Goal: Transaction & Acquisition: Purchase product/service

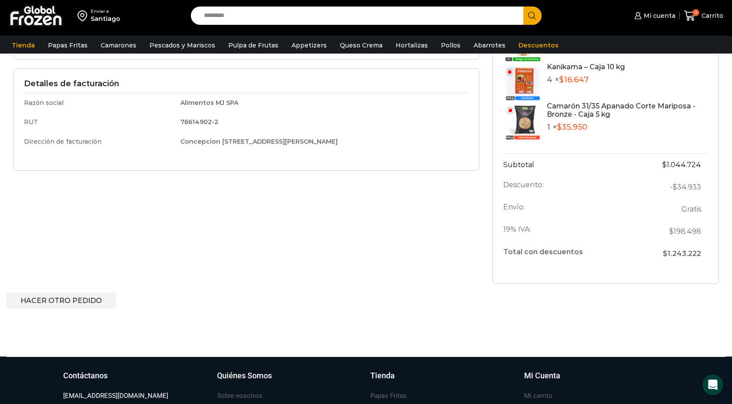
scroll to position [291, 0]
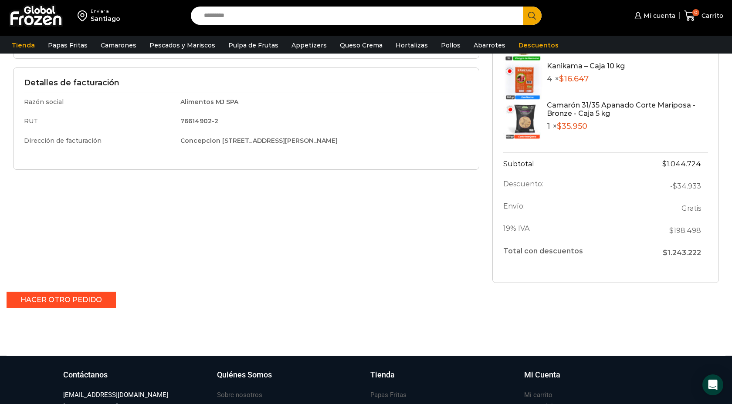
click at [81, 303] on link "Hacer otro pedido" at bounding box center [61, 300] width 109 height 16
click at [79, 301] on link "Hacer otro pedido" at bounding box center [61, 300] width 109 height 16
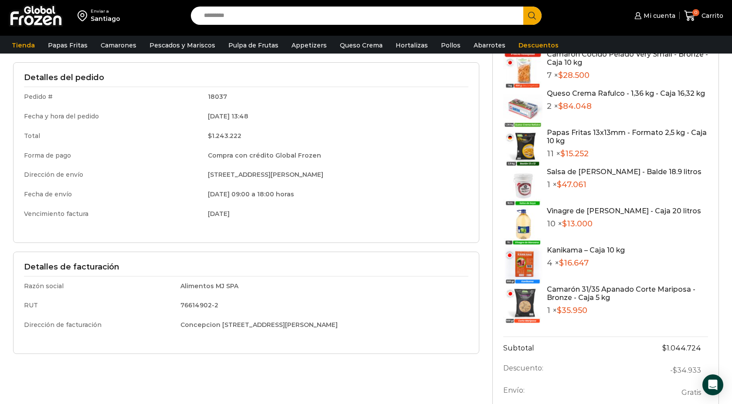
scroll to position [0, 0]
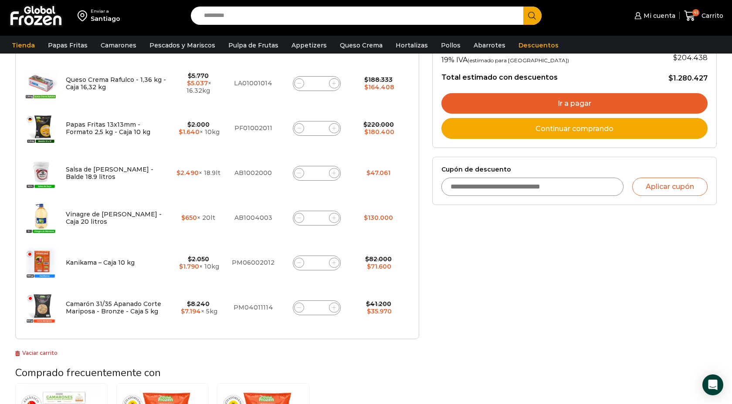
scroll to position [286, 0]
click at [297, 219] on icon at bounding box center [299, 218] width 4 height 4
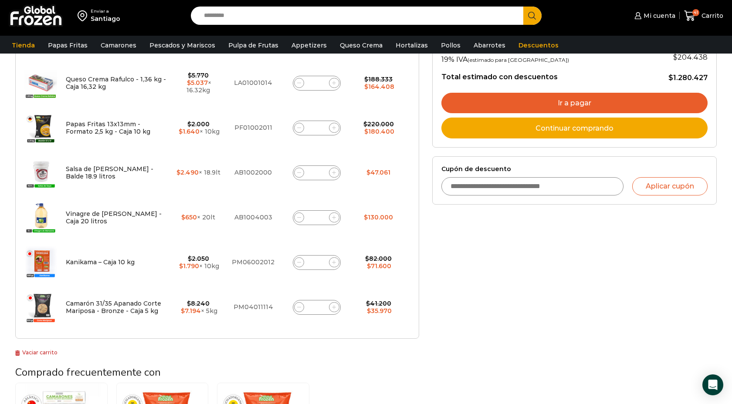
click at [297, 219] on icon at bounding box center [299, 218] width 4 height 4
type input "*"
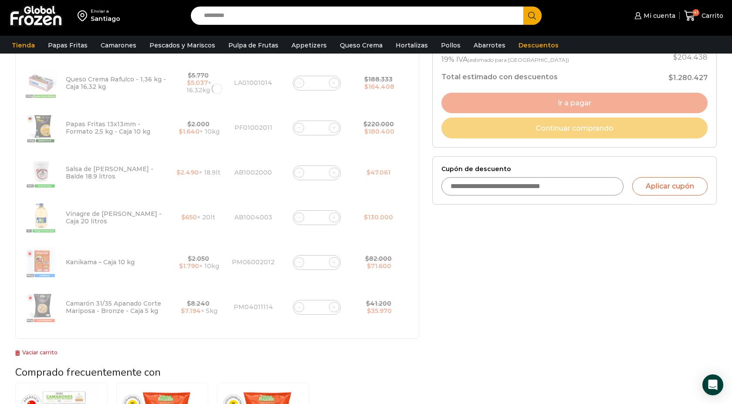
click at [297, 219] on form "¡Mientras más compras, más ahorras! A mayor volumen de papas, mayor descuento ¡…" at bounding box center [217, 89] width 404 height 500
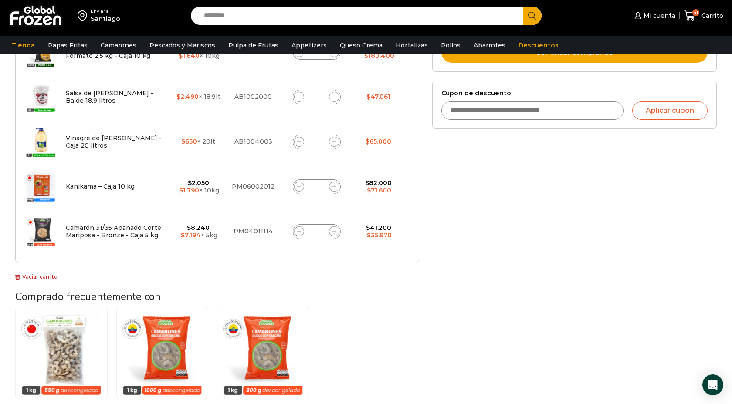
scroll to position [354, 0]
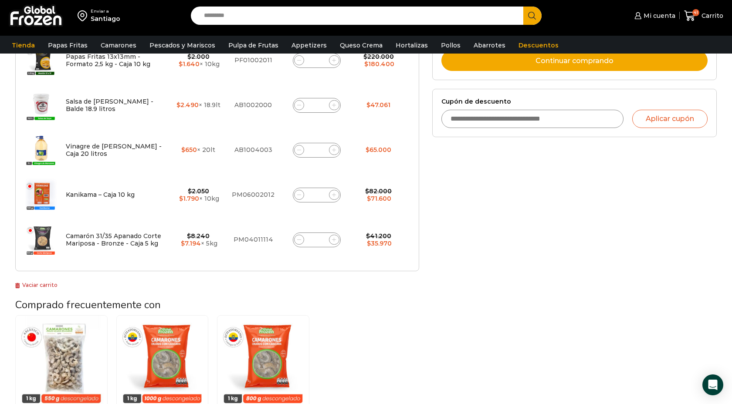
click at [298, 150] on icon at bounding box center [299, 150] width 4 height 0
type input "*"
click at [298, 150] on form "¡Mientras más compras, más ahorras! A mayor volumen de papas, mayor descuento ¡…" at bounding box center [217, 22] width 404 height 500
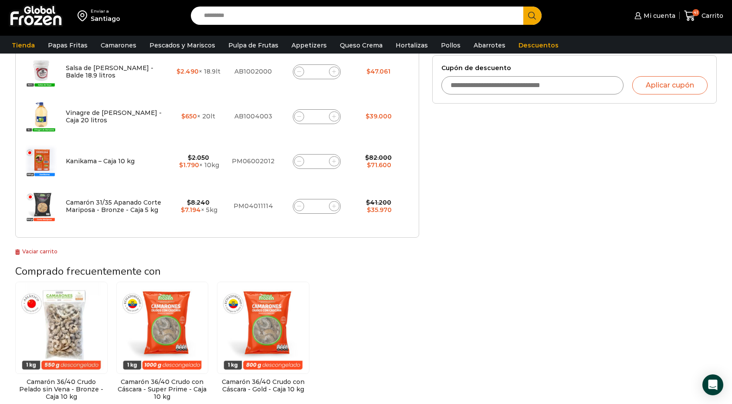
scroll to position [386, 0]
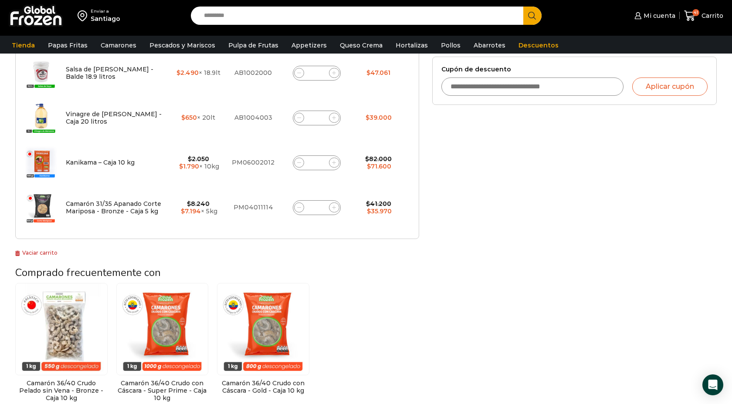
click at [299, 118] on icon at bounding box center [299, 118] width 4 height 4
type input "*"
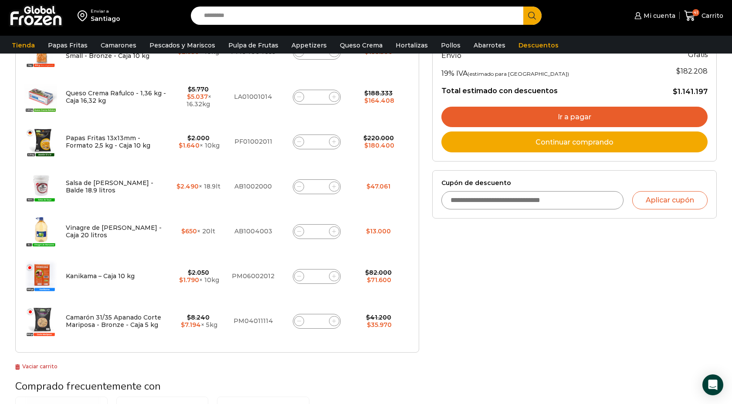
scroll to position [287, 0]
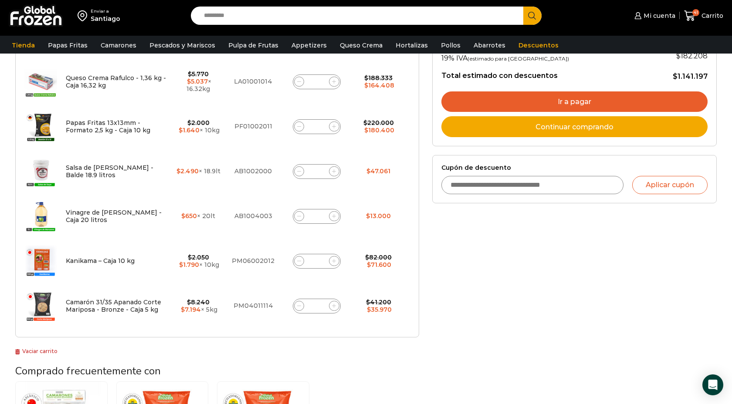
click at [301, 217] on span at bounding box center [299, 216] width 10 height 10
type input "*"
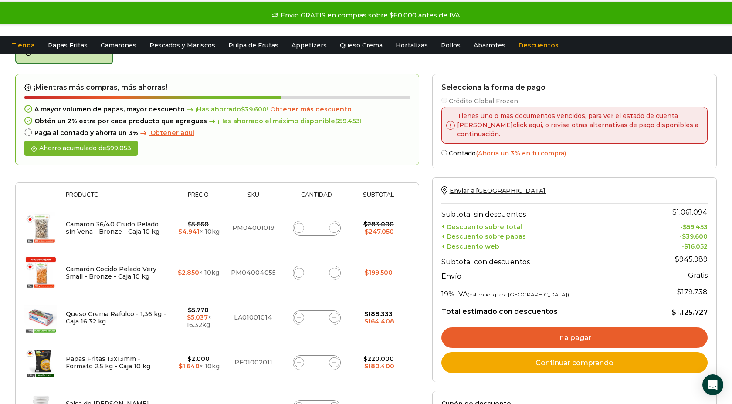
scroll to position [0, 0]
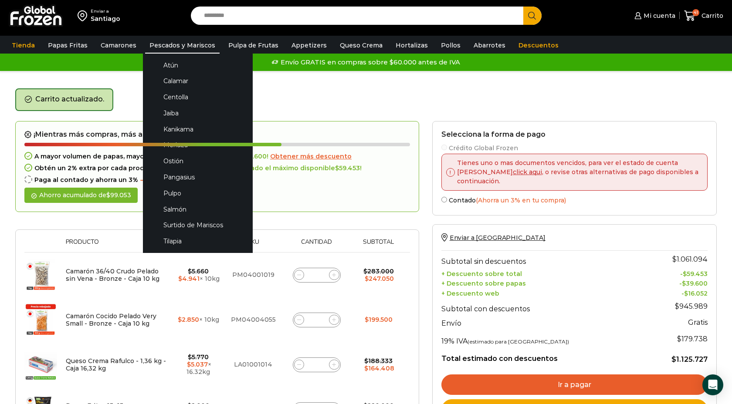
click at [173, 45] on link "Pescados y Mariscos" at bounding box center [182, 45] width 74 height 17
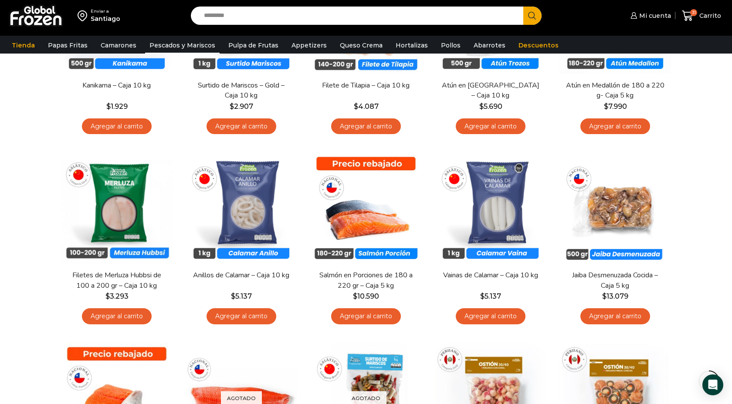
scroll to position [185, 0]
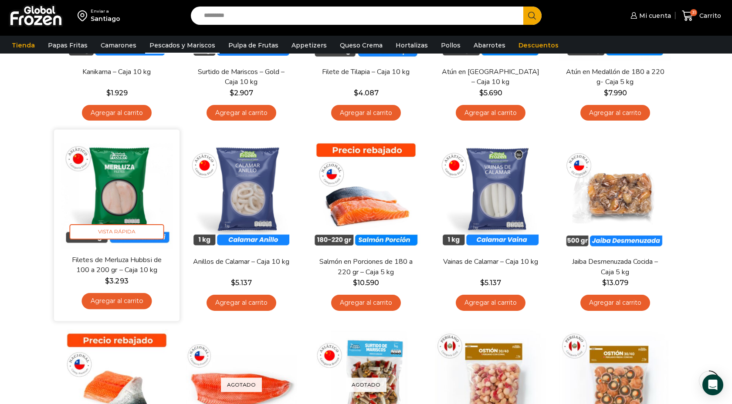
click at [127, 303] on link "Agregar al carrito" at bounding box center [116, 301] width 70 height 16
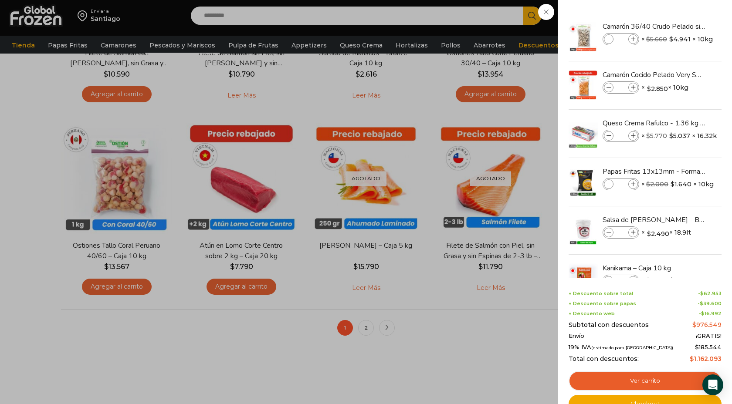
scroll to position [585, 0]
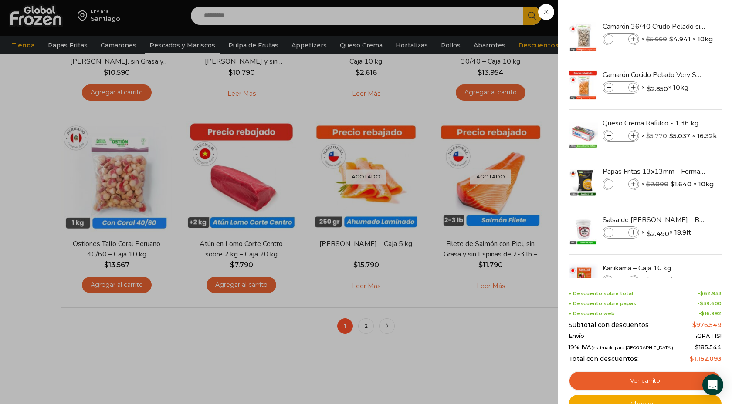
click at [679, 26] on div "32 Carrito 32 32 Shopping Cart *" at bounding box center [701, 16] width 44 height 20
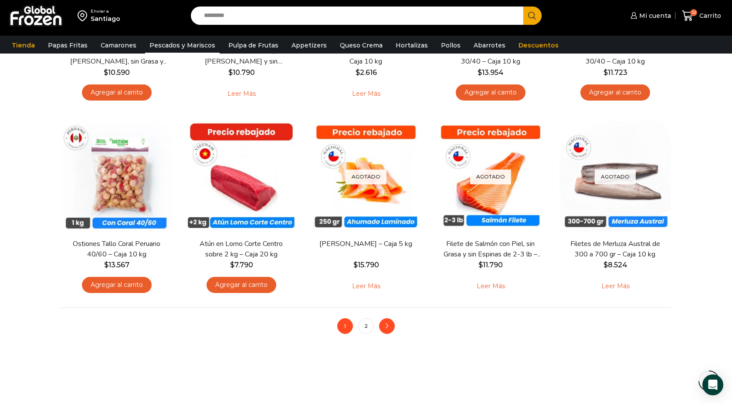
click at [388, 330] on link "next" at bounding box center [387, 326] width 16 height 16
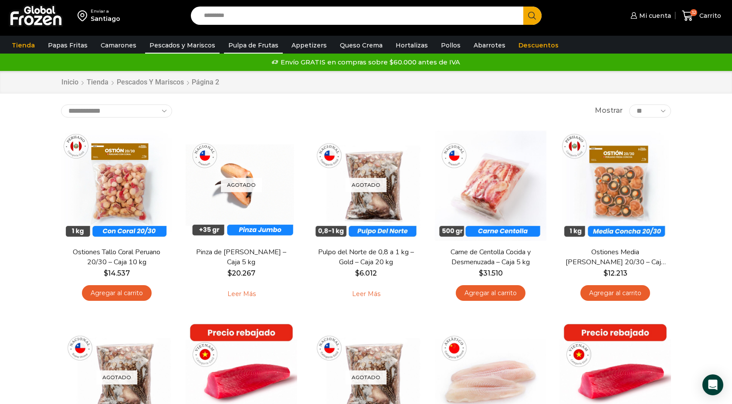
click at [242, 46] on link "Pulpa de Frutas" at bounding box center [253, 45] width 59 height 17
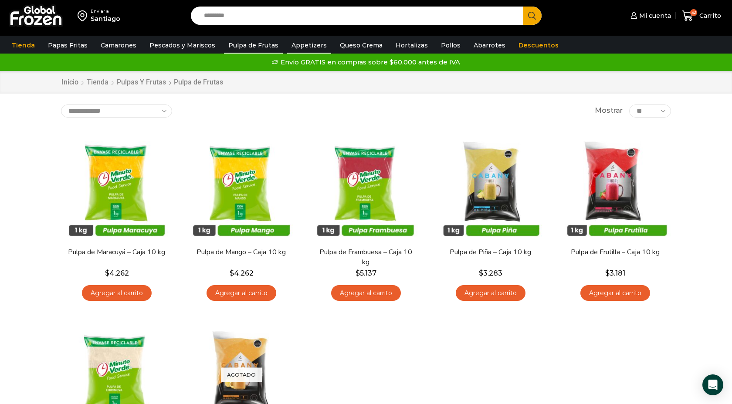
click at [292, 47] on link "Appetizers" at bounding box center [309, 45] width 44 height 17
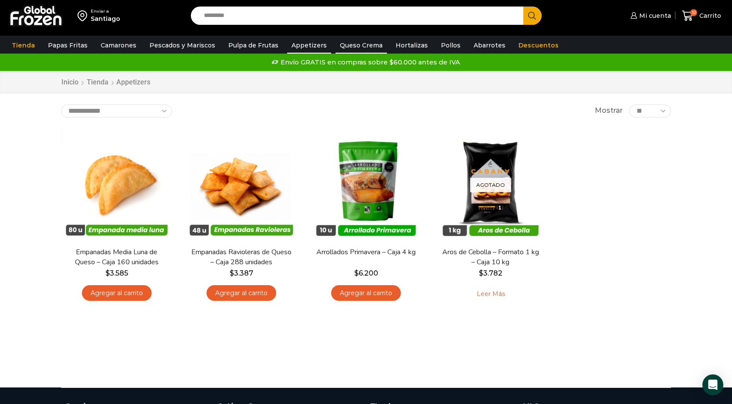
click at [355, 45] on link "Queso Crema" at bounding box center [360, 45] width 51 height 17
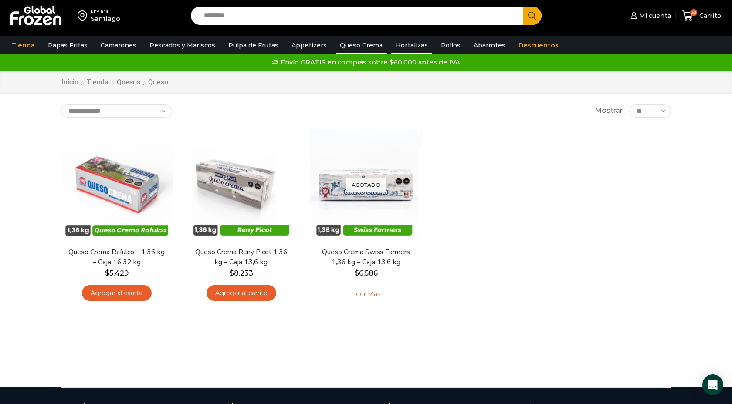
click at [406, 47] on link "Hortalizas" at bounding box center [411, 45] width 41 height 17
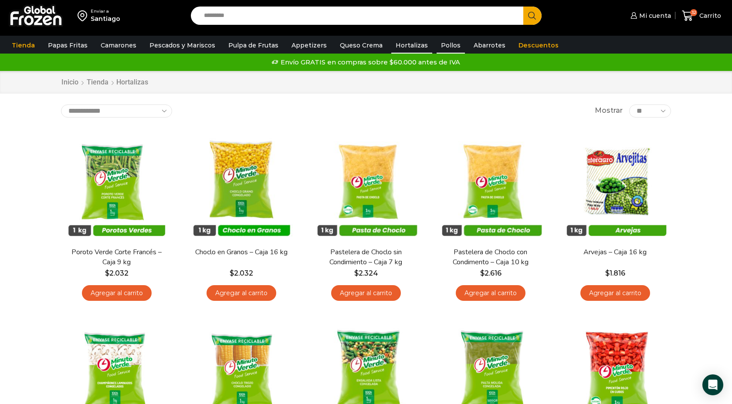
click link "Pollos"
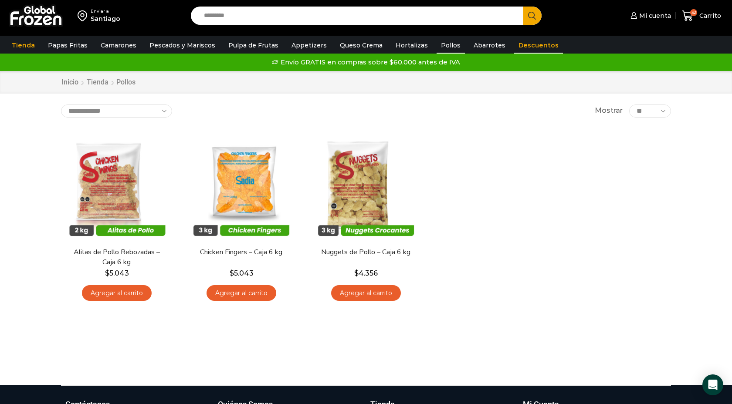
click at [514, 46] on link "Descuentos" at bounding box center [538, 45] width 49 height 17
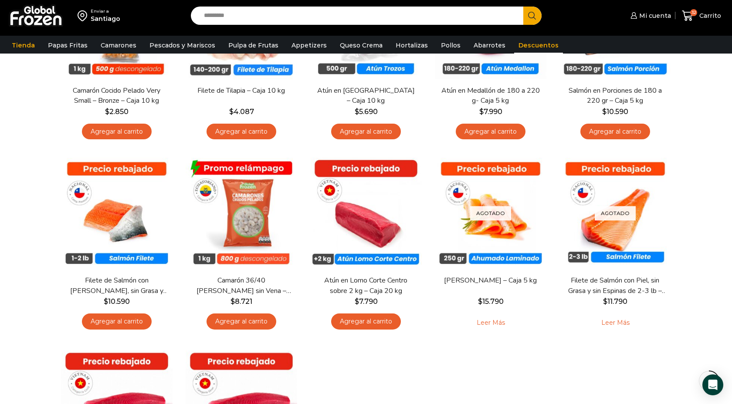
scroll to position [129, 0]
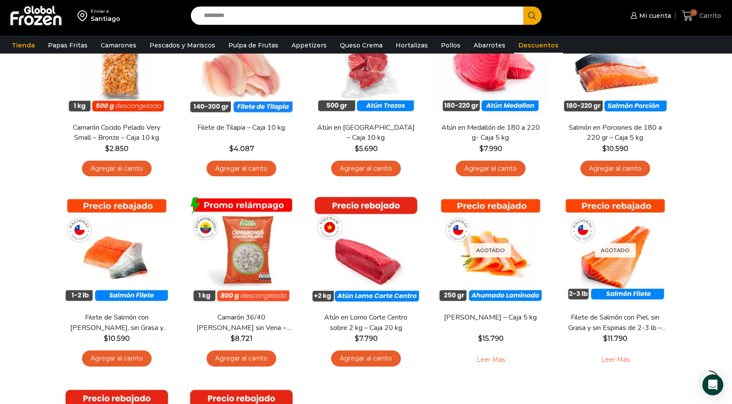
click at [708, 16] on span "Carrito" at bounding box center [709, 15] width 24 height 9
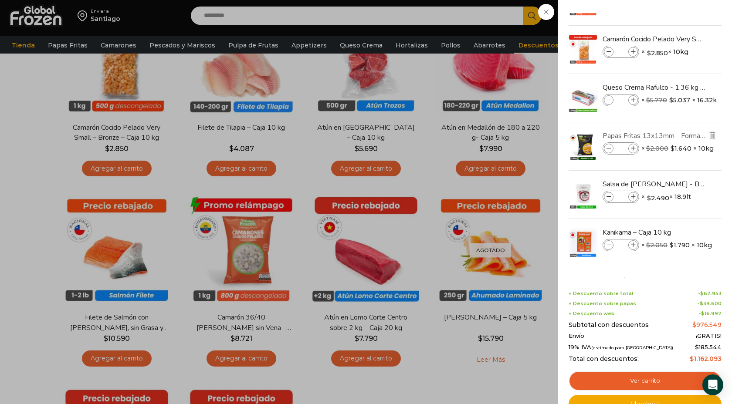
scroll to position [0, 0]
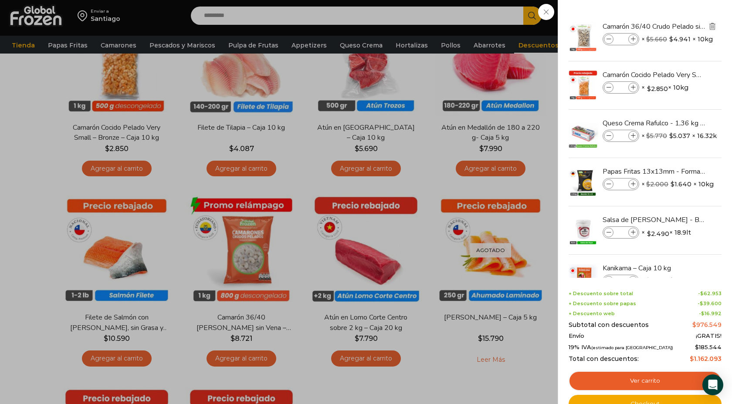
click at [711, 25] on img "Eliminar Camarón 36/40 Crudo Pelado sin Vena - Bronze - Caja 10 kg del carrito" at bounding box center [712, 26] width 8 height 8
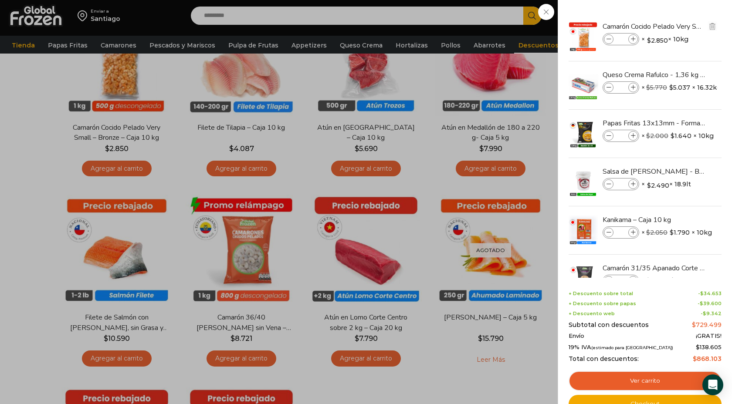
click at [608, 38] on icon at bounding box center [608, 39] width 5 height 5
type input "*"
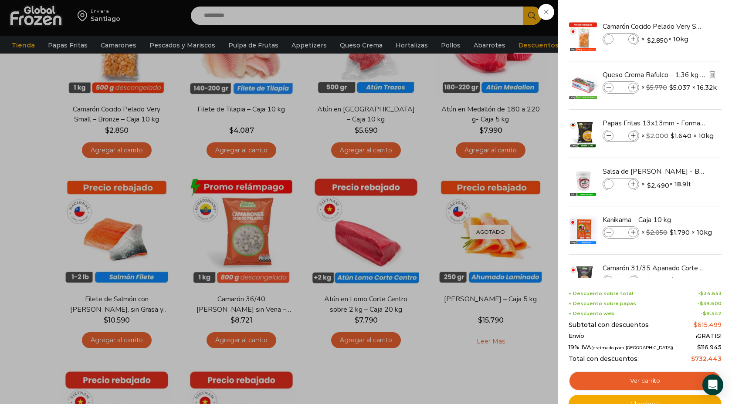
click at [609, 88] on icon at bounding box center [608, 87] width 5 height 5
type input "*"
click at [609, 88] on icon at bounding box center [608, 87] width 5 height 5
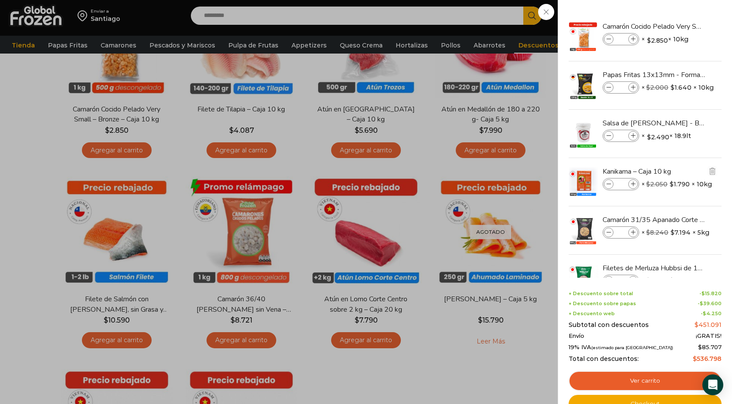
click at [607, 184] on icon at bounding box center [608, 184] width 5 height 5
type input "*"
click at [607, 184] on icon at bounding box center [608, 184] width 5 height 5
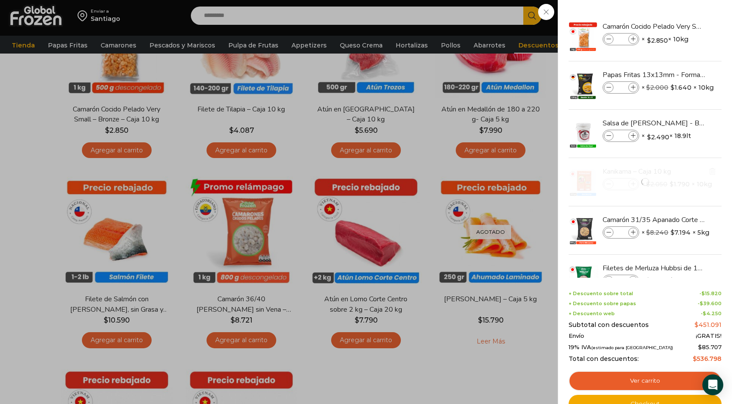
click at [607, 184] on div at bounding box center [644, 182] width 155 height 48
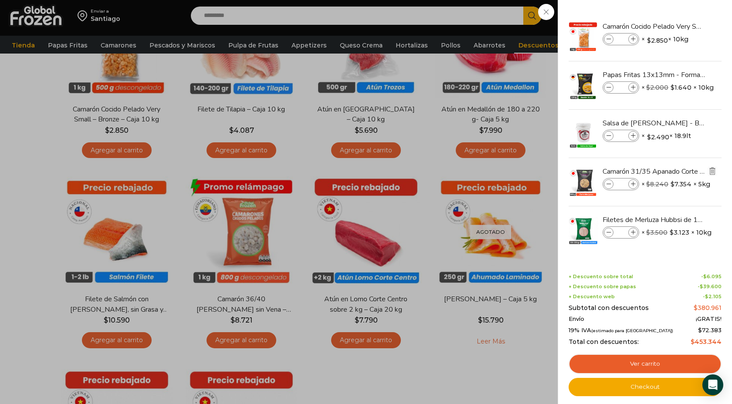
click at [711, 169] on img "Eliminar Camarón 31/35 Apanado Corte Mariposa - Bronze - Caja 5 kg del carrito" at bounding box center [712, 171] width 8 height 8
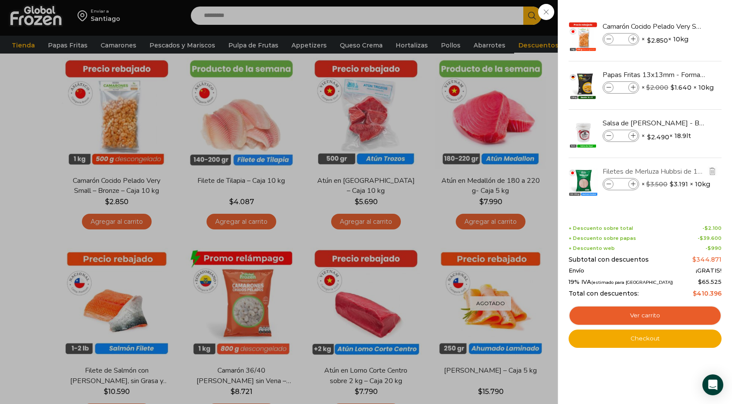
scroll to position [78, 0]
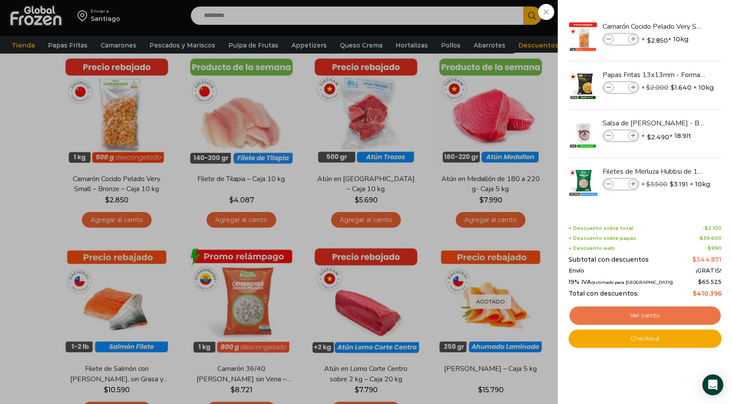
click at [650, 317] on link "Ver carrito" at bounding box center [644, 316] width 153 height 20
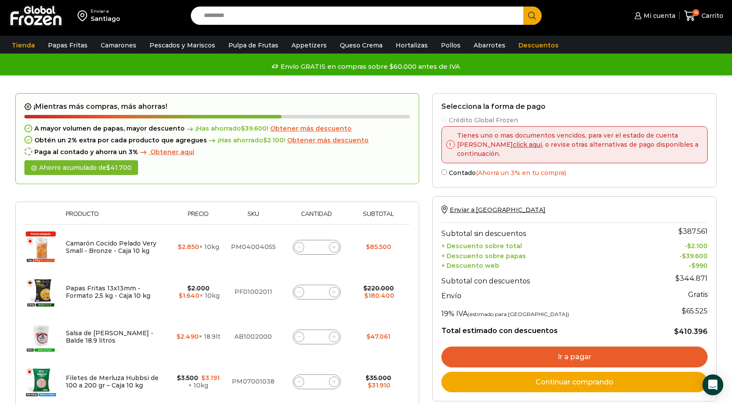
scroll to position [13, 0]
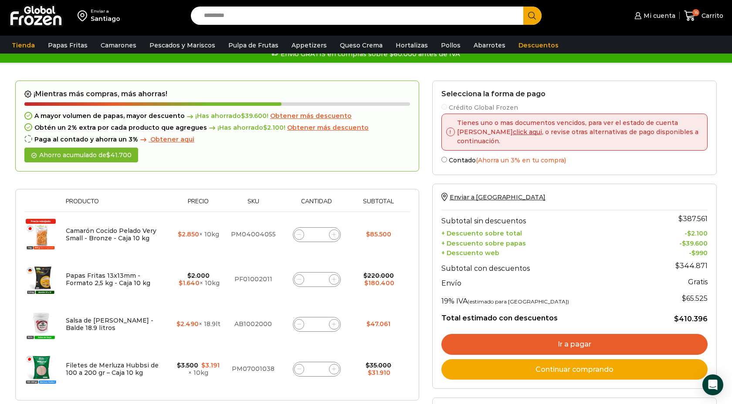
click at [596, 334] on link "Ir a pagar" at bounding box center [574, 344] width 266 height 21
